Goal: Task Accomplishment & Management: Use online tool/utility

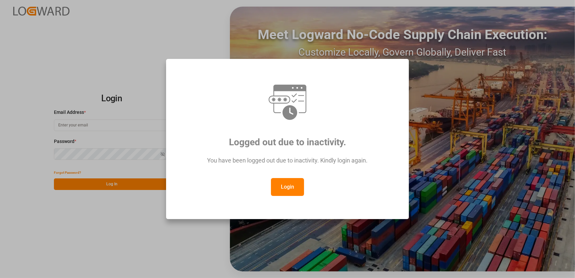
click at [285, 182] on button "Login" at bounding box center [287, 187] width 33 height 18
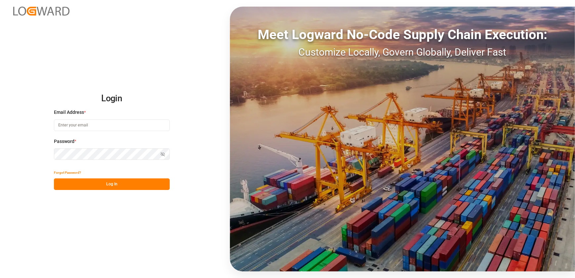
click at [106, 120] on input at bounding box center [112, 125] width 116 height 12
type input "[EMAIL_ADDRESS][DOMAIN_NAME]"
click at [79, 182] on button "Log In" at bounding box center [112, 184] width 116 height 12
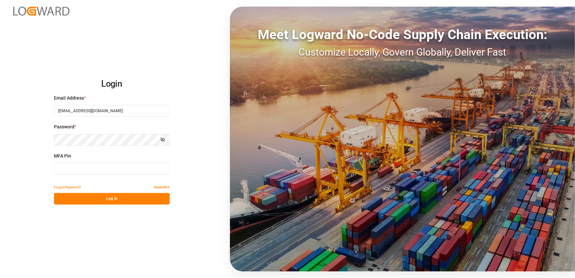
click at [97, 169] on input at bounding box center [112, 169] width 116 height 12
type input "028549"
click at [87, 203] on button "Log In" at bounding box center [112, 199] width 116 height 12
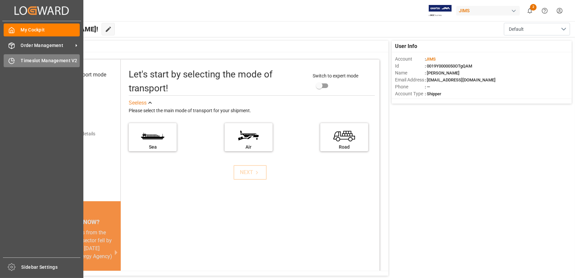
click at [12, 60] on icon at bounding box center [13, 59] width 3 height 3
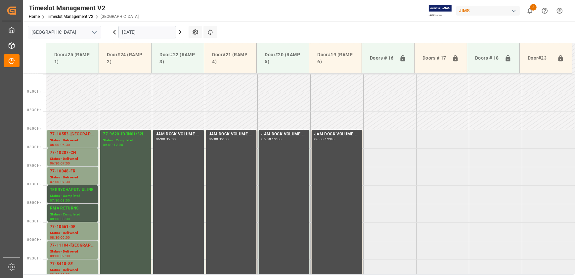
scroll to position [198, 0]
